Goal: Task Accomplishment & Management: Manage account settings

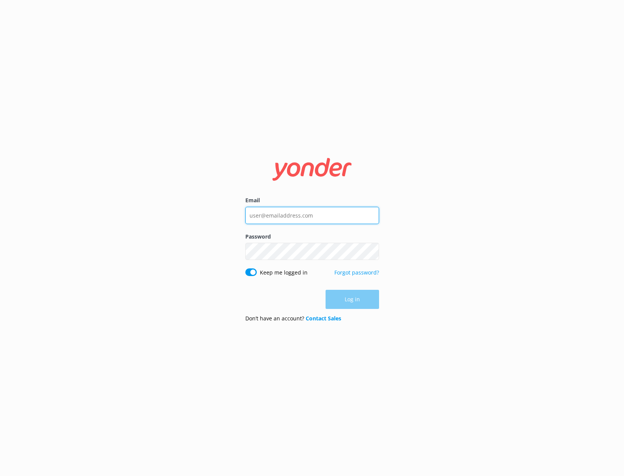
click at [257, 214] on input "Email" at bounding box center [312, 215] width 134 height 17
